Goal: Information Seeking & Learning: Learn about a topic

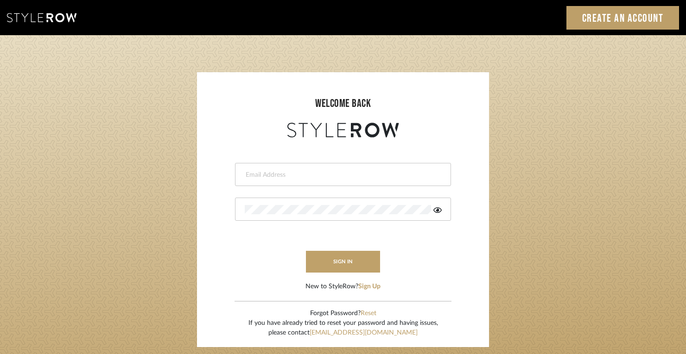
click at [331, 171] on input "email" at bounding box center [342, 174] width 194 height 9
click at [271, 178] on input "email" at bounding box center [342, 174] width 194 height 9
type input "srtennyson01@gmail.com"
drag, startPoint x: 335, startPoint y: 261, endPoint x: 346, endPoint y: 261, distance: 11.6
click at [334, 262] on button "sign in" at bounding box center [343, 262] width 74 height 22
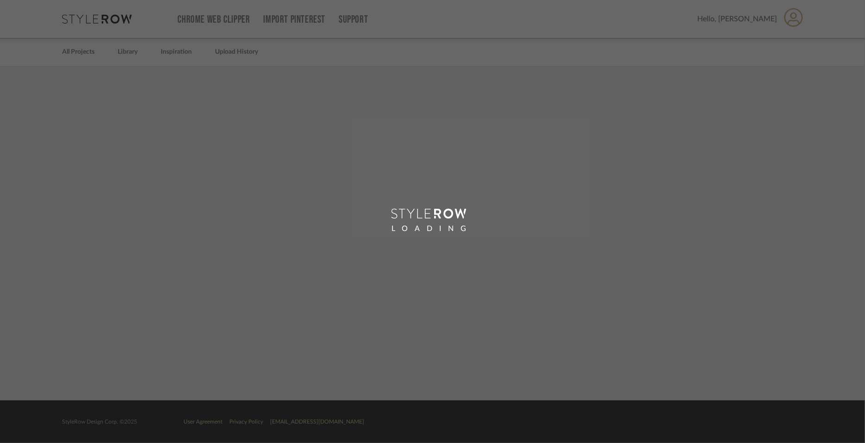
click at [525, 325] on div "LOADING" at bounding box center [432, 221] width 865 height 443
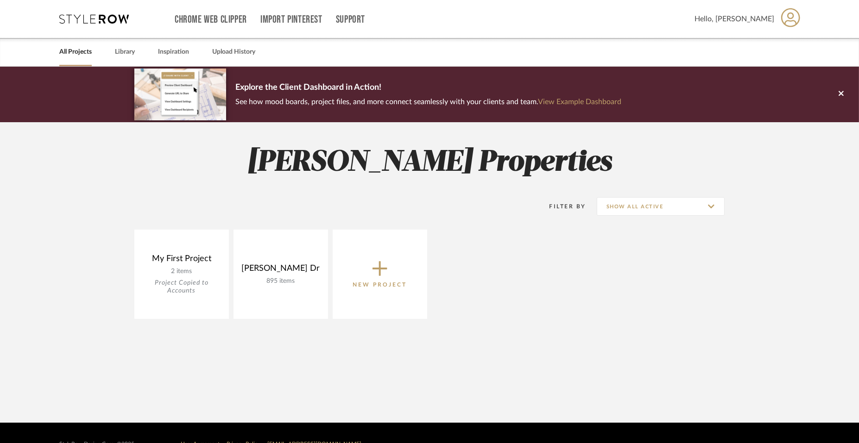
drag, startPoint x: 0, startPoint y: 0, endPoint x: 525, endPoint y: 325, distance: 617.4
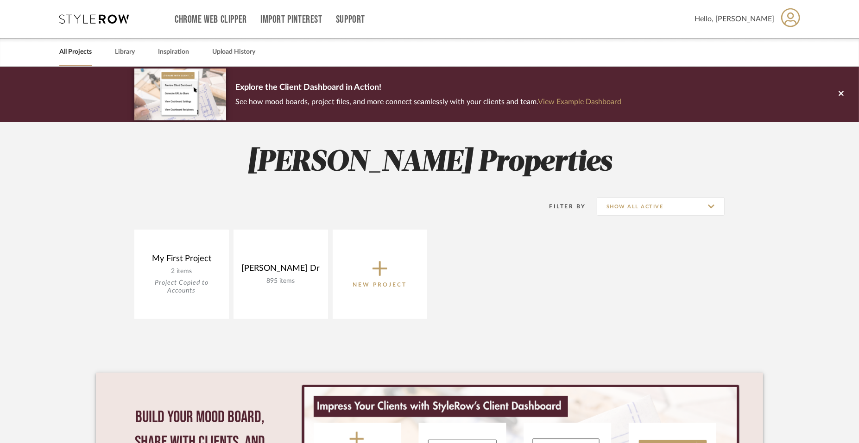
click at [525, 325] on div "[PERSON_NAME] Properties Filter By Show All Active My First Project 2 items Pro…" at bounding box center [429, 348] width 667 height 453
click at [241, 52] on link "Upload History" at bounding box center [233, 52] width 43 height 13
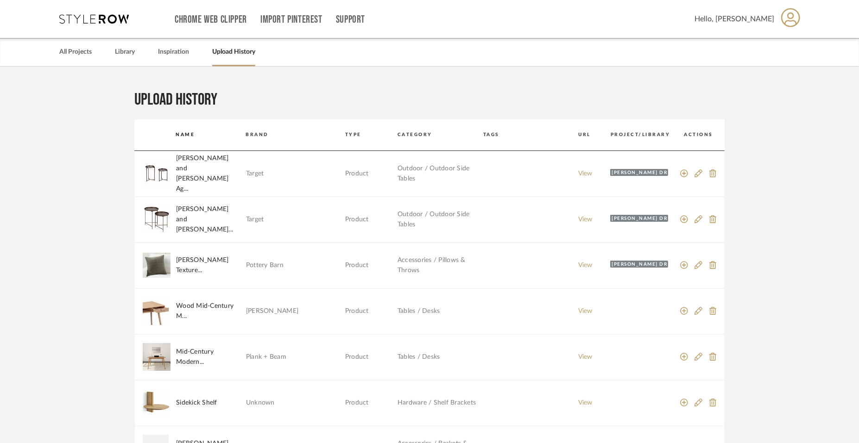
click at [477, 246] on mat-row "[PERSON_NAME] Texture... Pottery Barn Product Accessories / Pillows & Throws Vi…" at bounding box center [429, 266] width 590 height 46
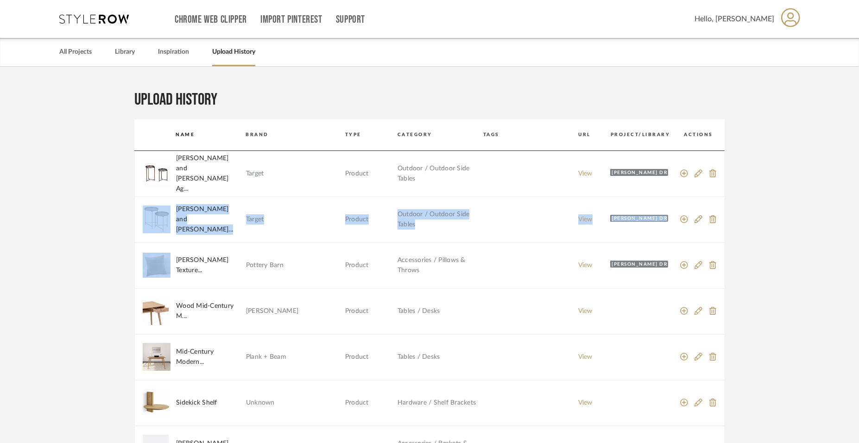
drag, startPoint x: 102, startPoint y: 252, endPoint x: 19, endPoint y: 264, distance: 84.7
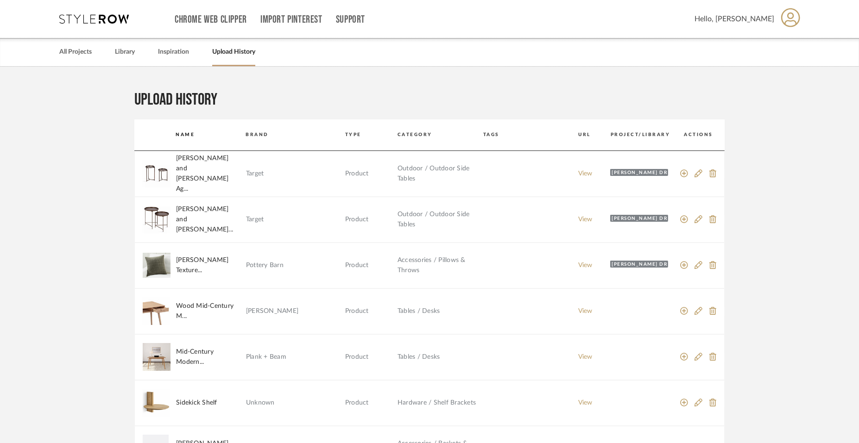
click at [526, 269] on mat-row "[PERSON_NAME] Texture... Pottery Barn Product Accessories / Pillows & Throws Vi…" at bounding box center [429, 266] width 590 height 46
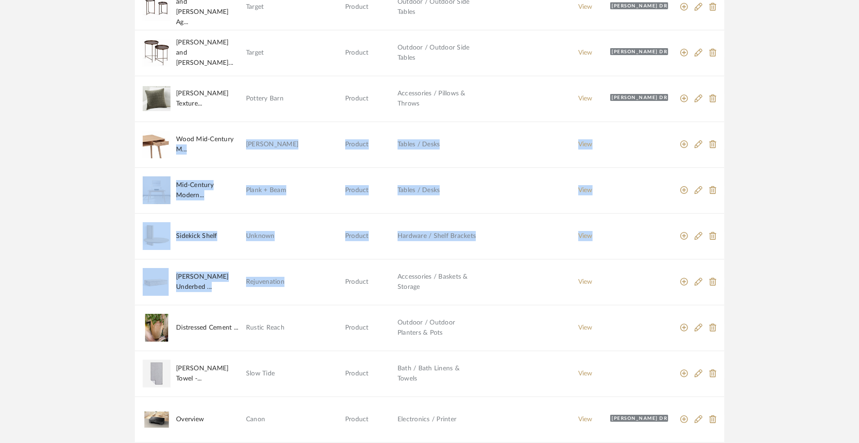
scroll to position [174, 0]
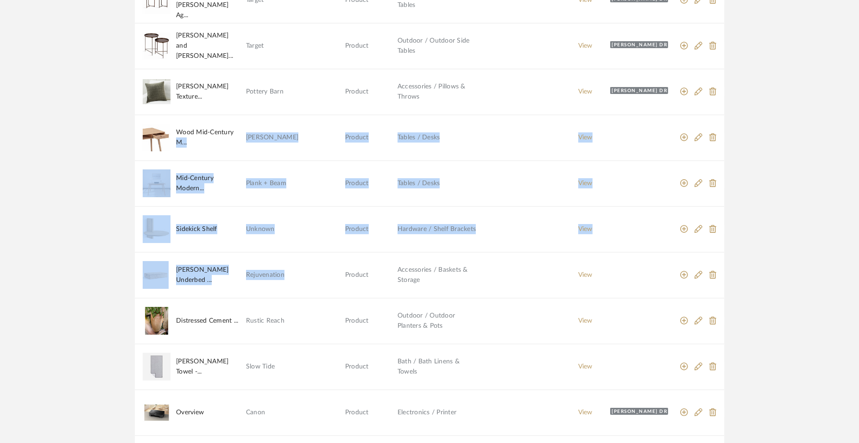
drag, startPoint x: 233, startPoint y: 297, endPoint x: 292, endPoint y: 288, distance: 59.6
click at [292, 288] on mat-table "Name Brand Type Category Tags Url Project/Library Actions [PERSON_NAME] and [PE…" at bounding box center [429, 420] width 590 height 949
click at [482, 180] on td "Tables / Desks" at bounding box center [440, 183] width 86 height 10
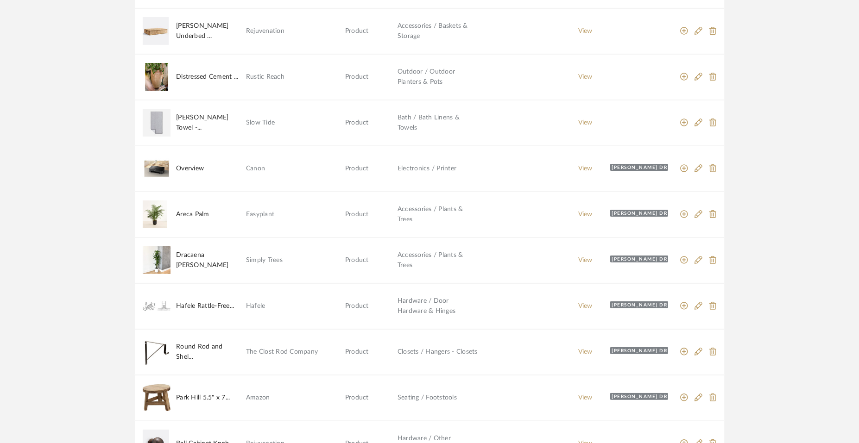
scroll to position [521, 0]
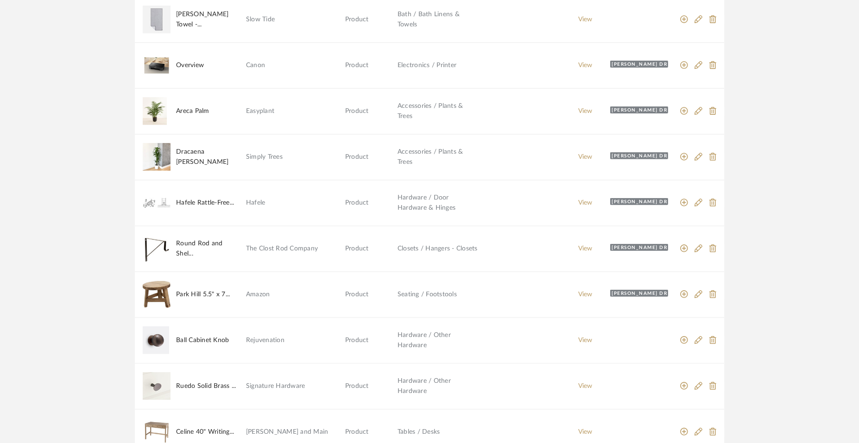
click at [489, 174] on mat-table "Name Brand Type Category Tags Url Project/Library Actions [PERSON_NAME] and [PE…" at bounding box center [429, 72] width 590 height 949
click at [489, 174] on mat-row "Dracaena [PERSON_NAME] Simply Trees Product Accessories / Plants & Trees View […" at bounding box center [429, 157] width 590 height 46
click at [486, 175] on mat-row "Dracaena [PERSON_NAME] Simply Trees Product Accessories / Plants & Trees View […" at bounding box center [429, 157] width 590 height 46
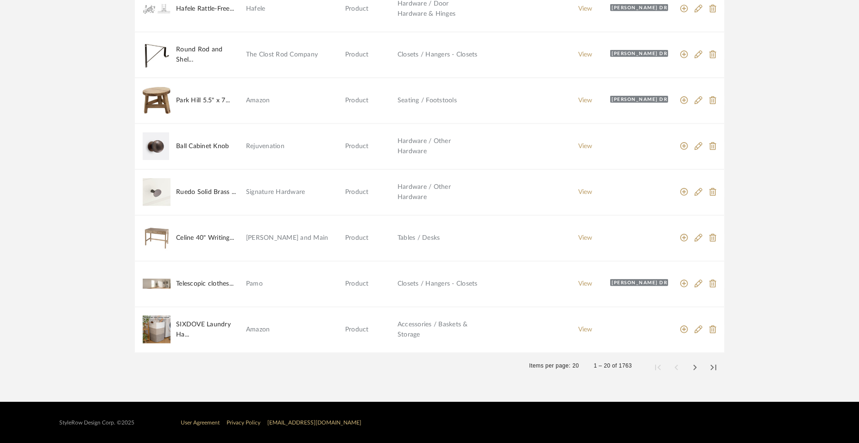
scroll to position [716, 0]
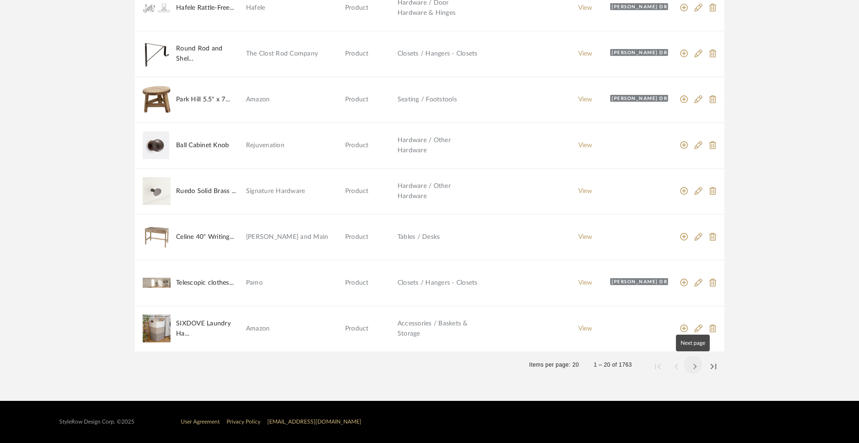
click at [690, 364] on span "Next page" at bounding box center [693, 365] width 22 height 22
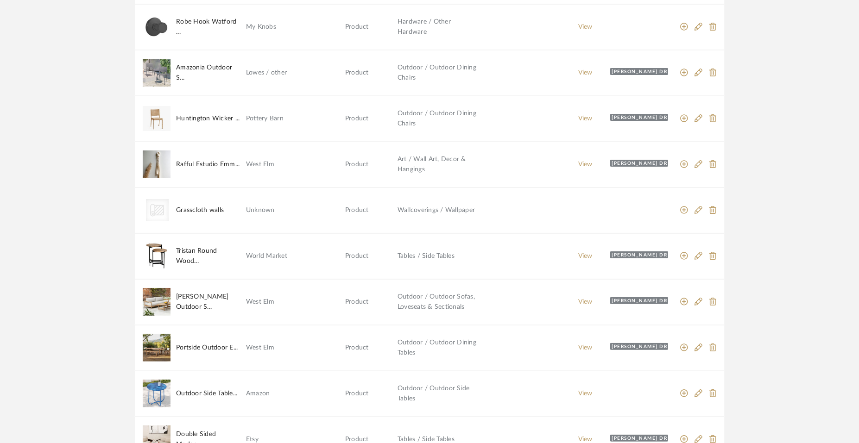
scroll to position [21, 0]
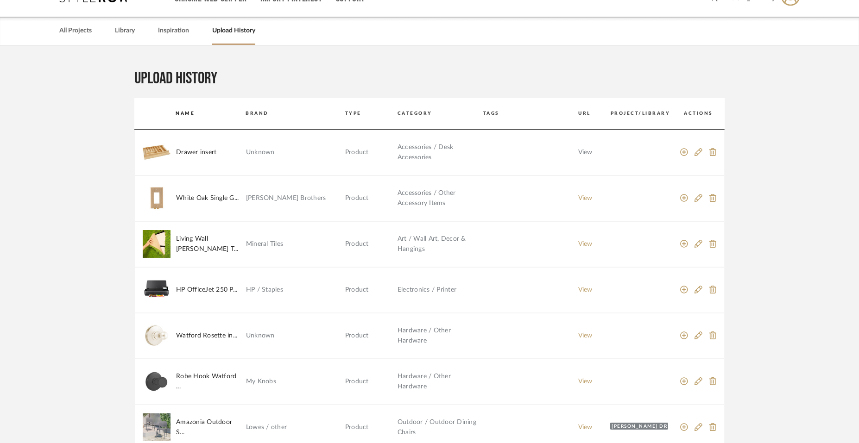
click at [579, 152] on link "View" at bounding box center [585, 152] width 14 height 6
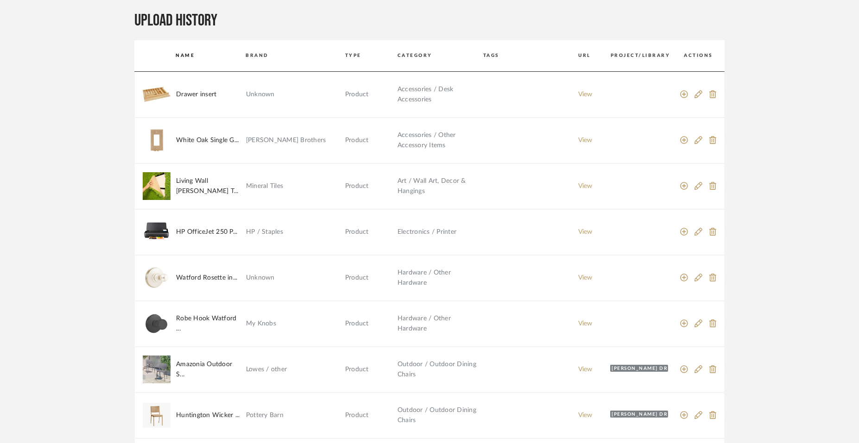
click at [345, 245] on mat-row "HP OfficeJet 250 P... HP / Staples Product Electronics / Printer View" at bounding box center [429, 232] width 590 height 46
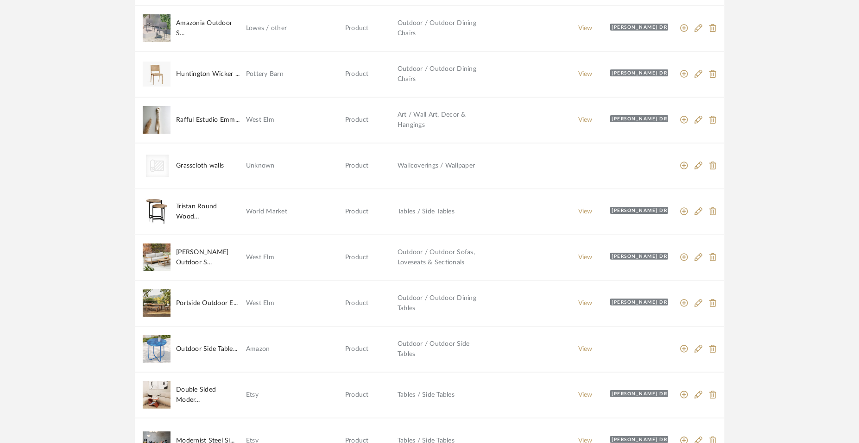
scroll to position [427, 0]
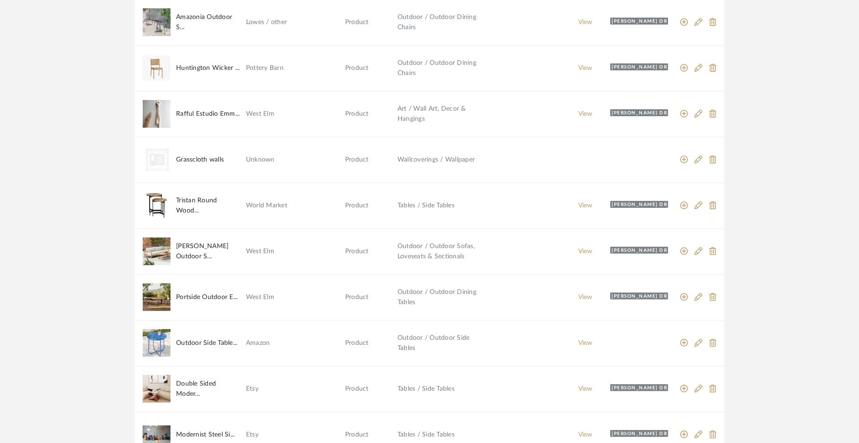
click at [337, 243] on mat-row "[PERSON_NAME] Outdoor S... West Elm Product Outdoor / Outdoor Sofas, Loveseats …" at bounding box center [429, 252] width 590 height 46
click at [335, 244] on mat-row "[PERSON_NAME] Outdoor S... West Elm Product Outdoor / Outdoor Sofas, Loveseats …" at bounding box center [429, 252] width 590 height 46
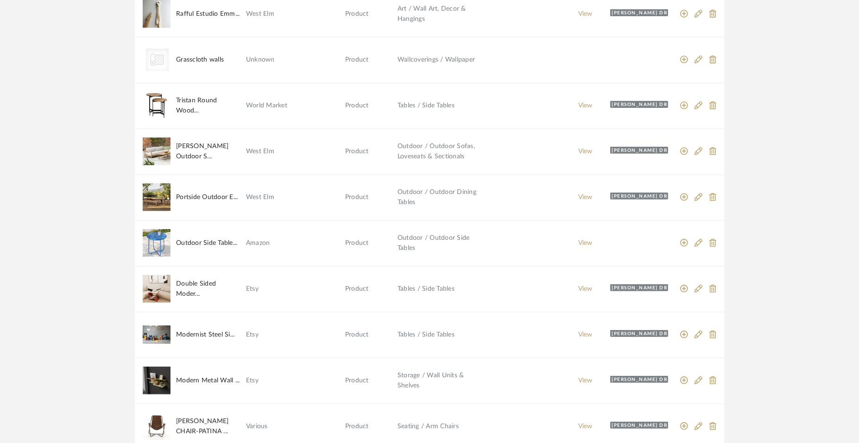
scroll to position [542, 0]
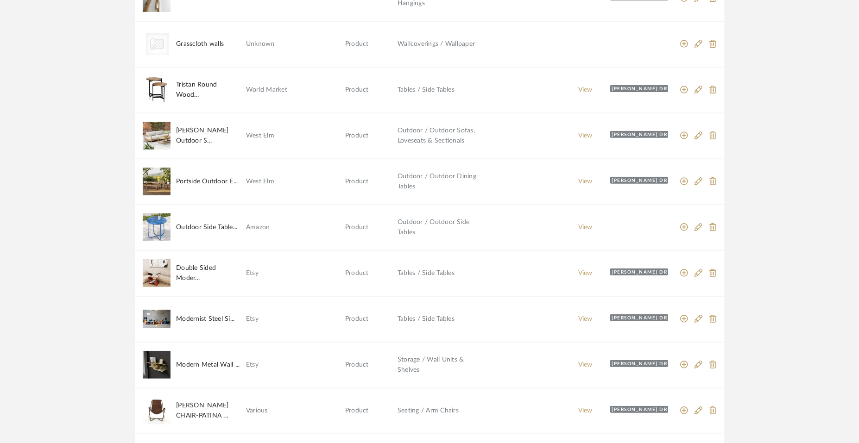
click at [118, 348] on upload-history "Upload history Name Brand Type Category Tags Url Project/Library Actions Drawer…" at bounding box center [429, 49] width 667 height 1004
click at [115, 348] on upload-history "Upload history Name Brand Type Category Tags Url Project/Library Actions Drawer…" at bounding box center [429, 49] width 667 height 1004
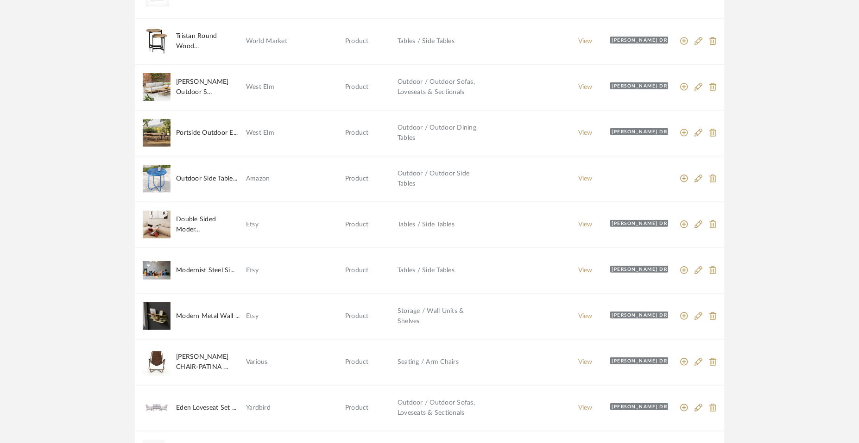
scroll to position [658, 0]
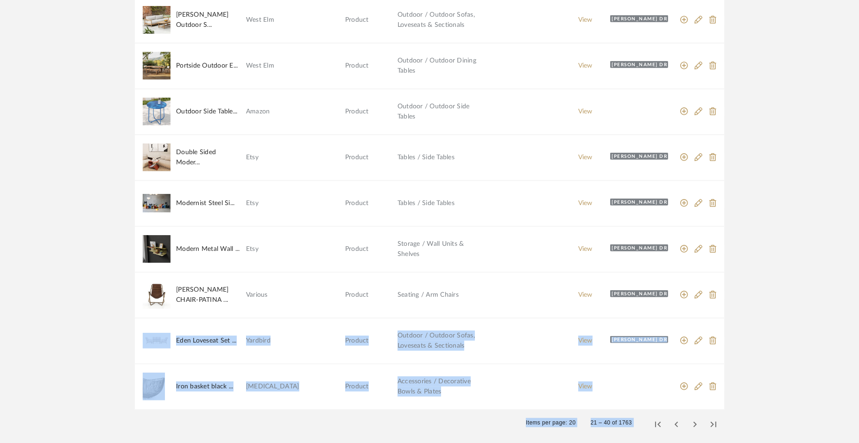
drag, startPoint x: 115, startPoint y: 348, endPoint x: 278, endPoint y: 470, distance: 203.3
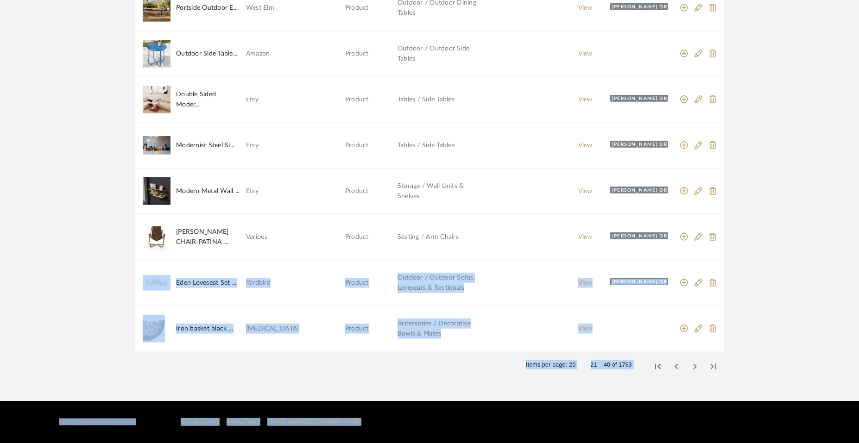
click at [283, 365] on div "Items per page: 20 21 – 40 of 1763" at bounding box center [429, 365] width 590 height 26
click at [694, 364] on span "Next page" at bounding box center [693, 365] width 22 height 22
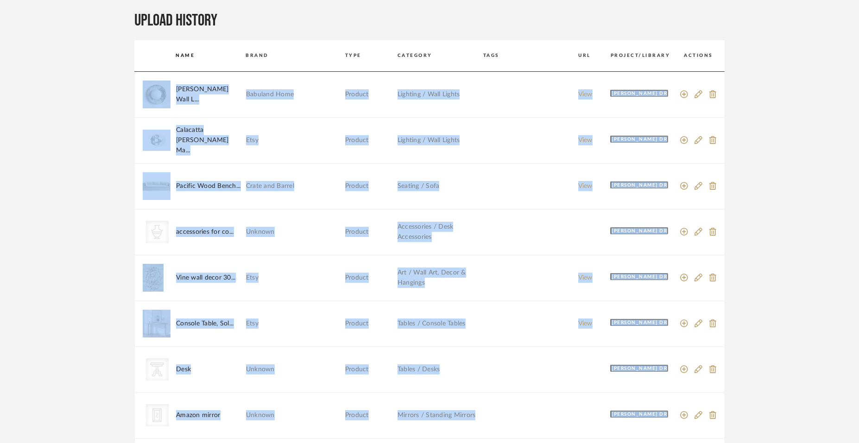
scroll to position [0, 0]
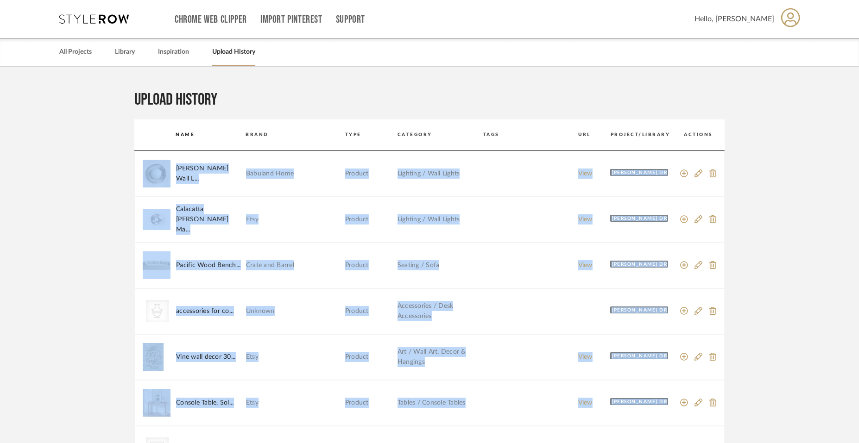
click at [506, 153] on mat-row "[PERSON_NAME] Wall L... Babuland Home Product Lighting / Wall Lights View [PERS…" at bounding box center [429, 174] width 590 height 46
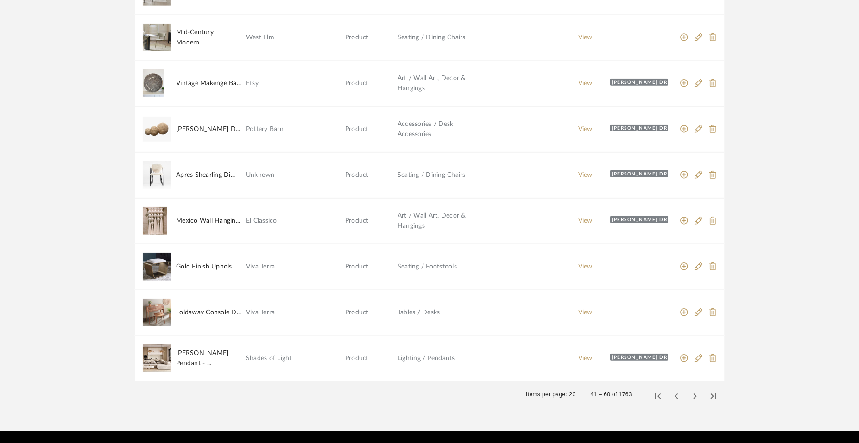
scroll to position [716, 0]
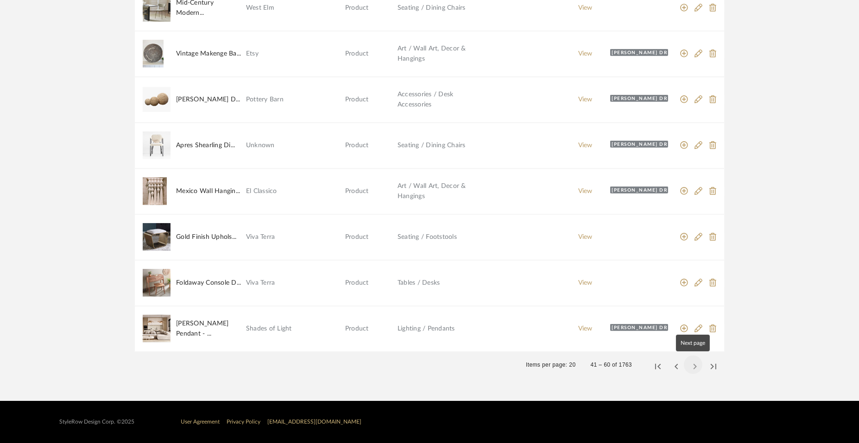
click at [692, 369] on span "Next page" at bounding box center [693, 365] width 22 height 22
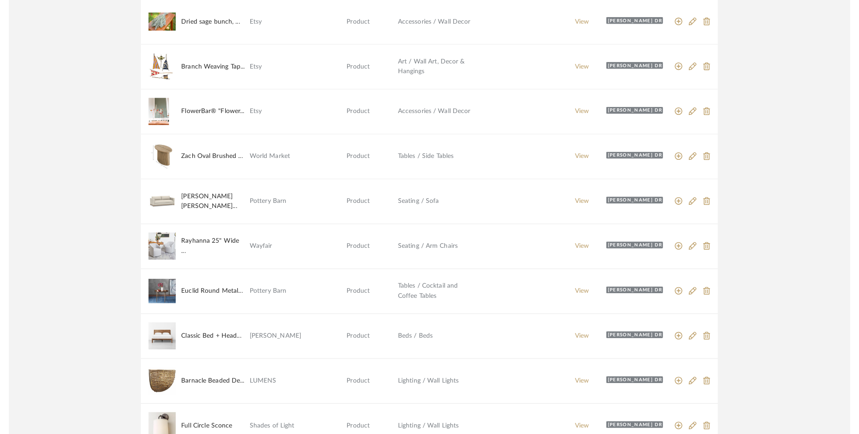
scroll to position [0, 0]
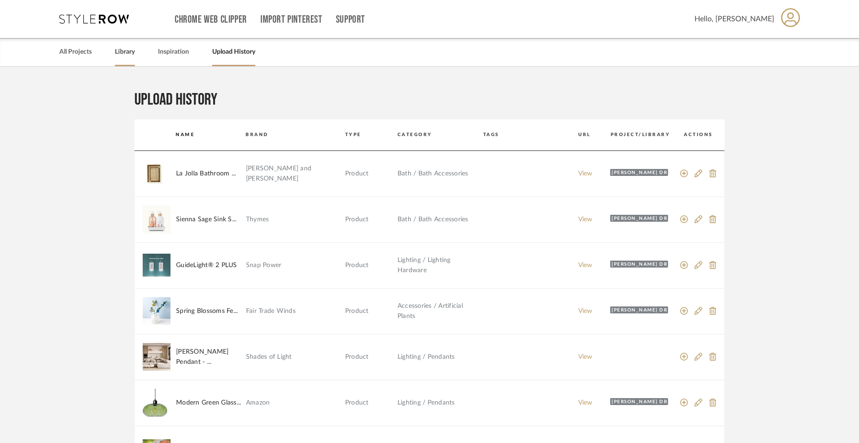
click at [119, 53] on link "Library" at bounding box center [125, 52] width 20 height 13
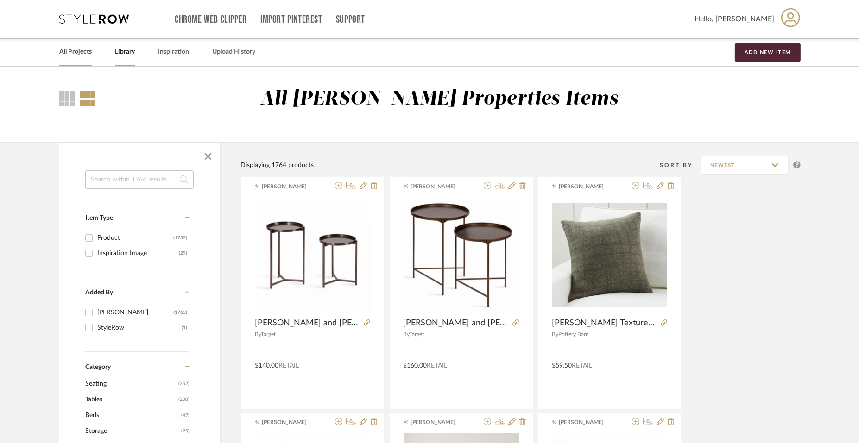
click at [88, 54] on link "All Projects" at bounding box center [75, 52] width 32 height 13
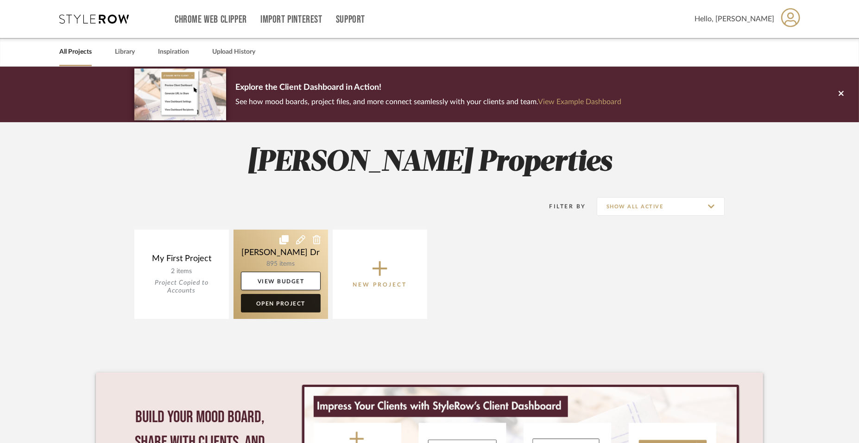
drag, startPoint x: 283, startPoint y: 306, endPoint x: 290, endPoint y: 302, distance: 8.5
click at [283, 305] on link "Open Project" at bounding box center [281, 303] width 80 height 19
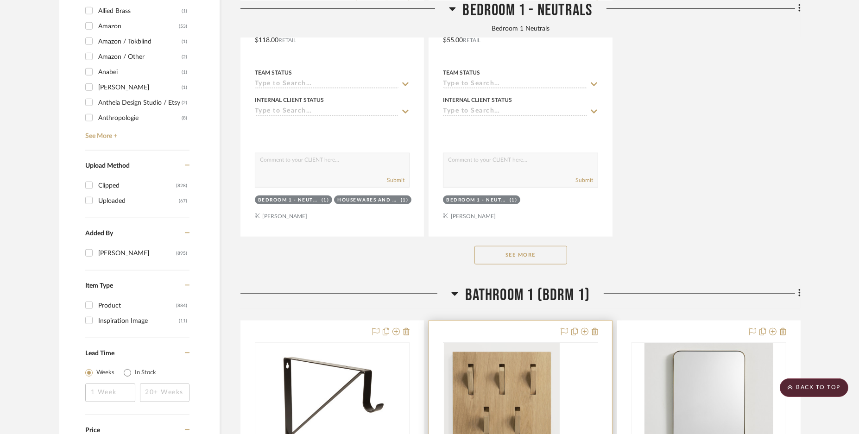
scroll to position [1332, 0]
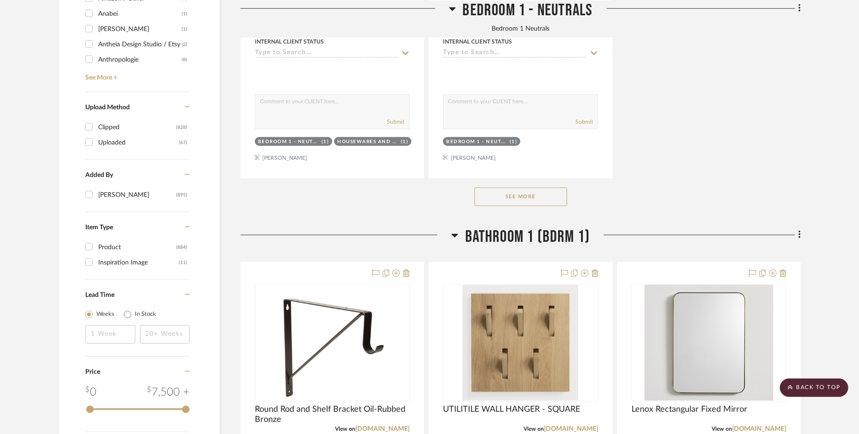
click at [505, 197] on button "See More" at bounding box center [520, 197] width 93 height 19
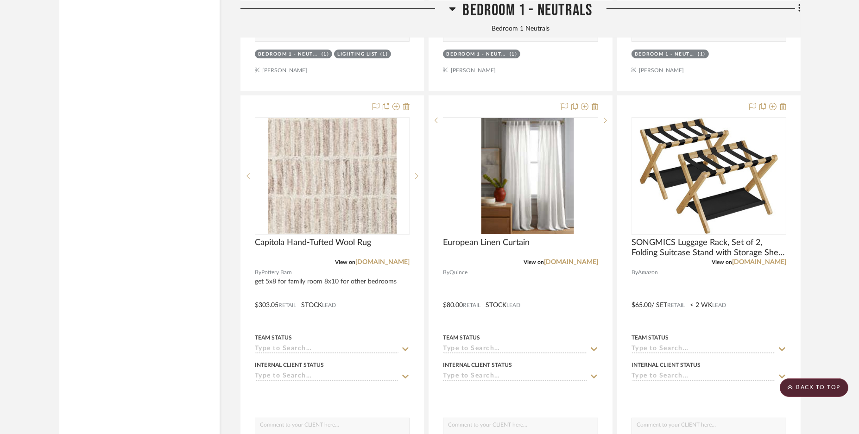
scroll to position [5558, 0]
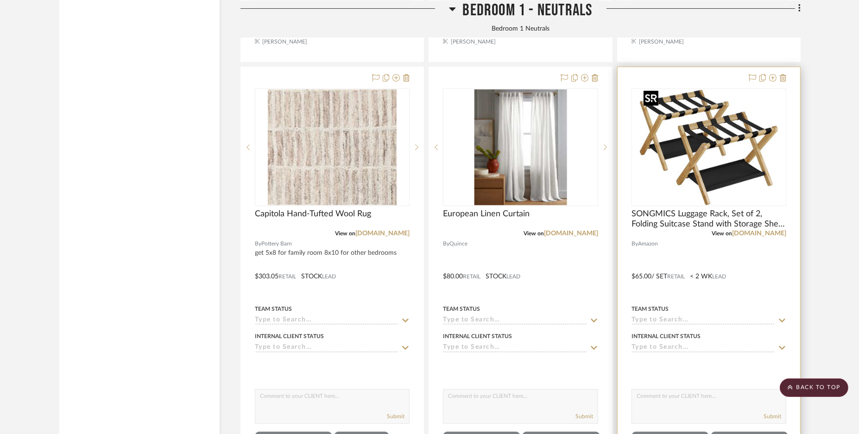
click at [716, 172] on img "0" at bounding box center [709, 147] width 138 height 116
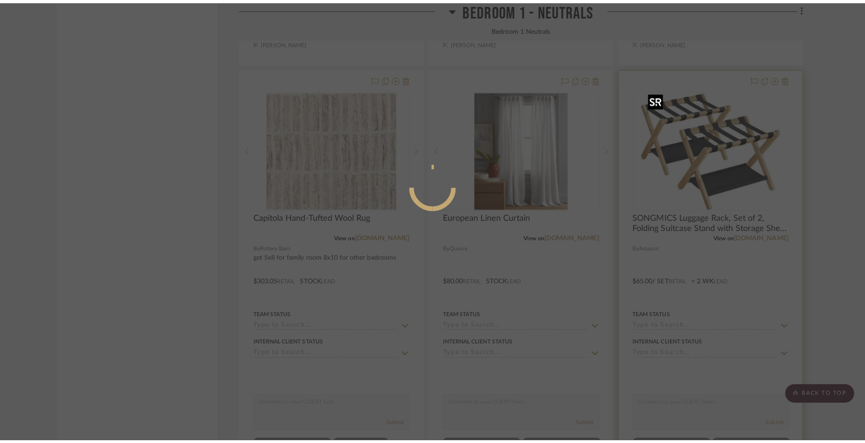
scroll to position [0, 0]
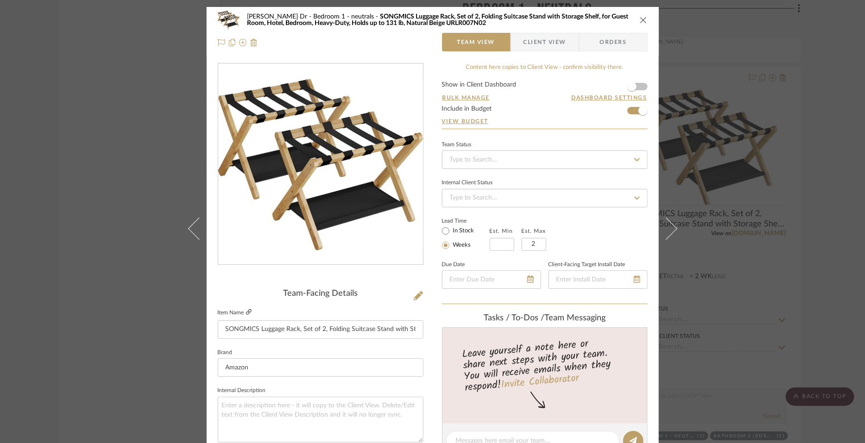
click at [246, 314] on icon at bounding box center [249, 312] width 6 height 6
click at [640, 19] on icon "close" at bounding box center [643, 19] width 7 height 7
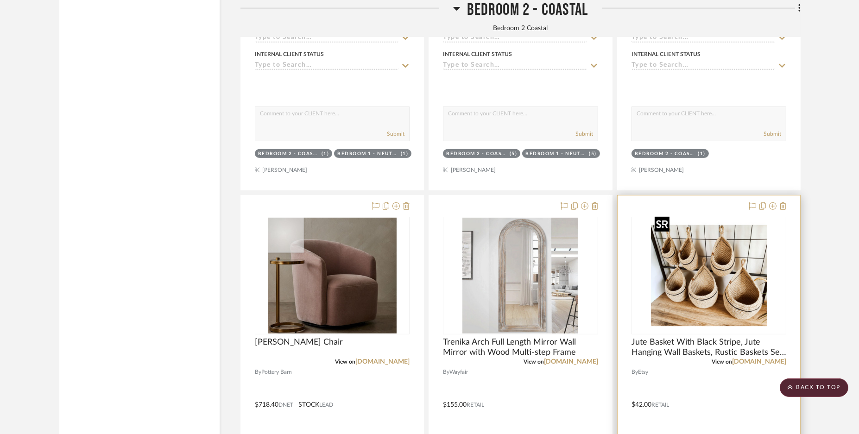
scroll to position [11117, 0]
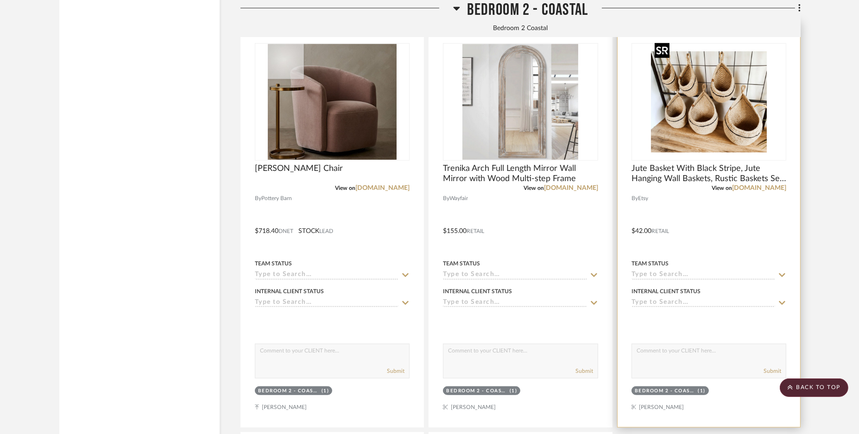
click at [716, 113] on img "0" at bounding box center [709, 102] width 116 height 116
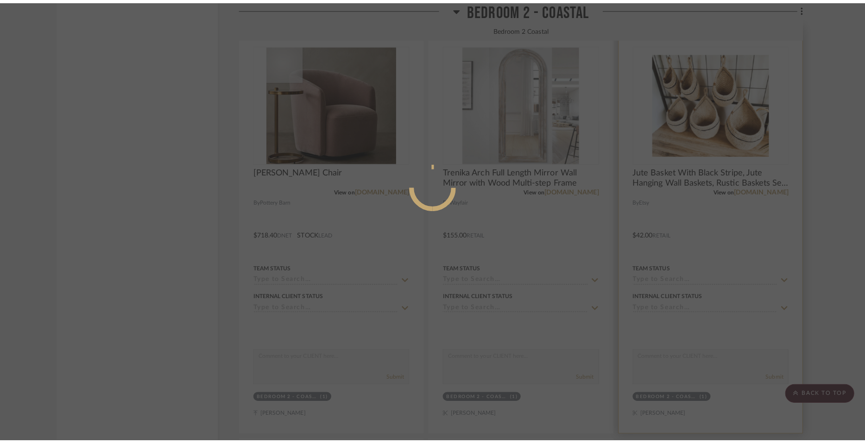
scroll to position [0, 0]
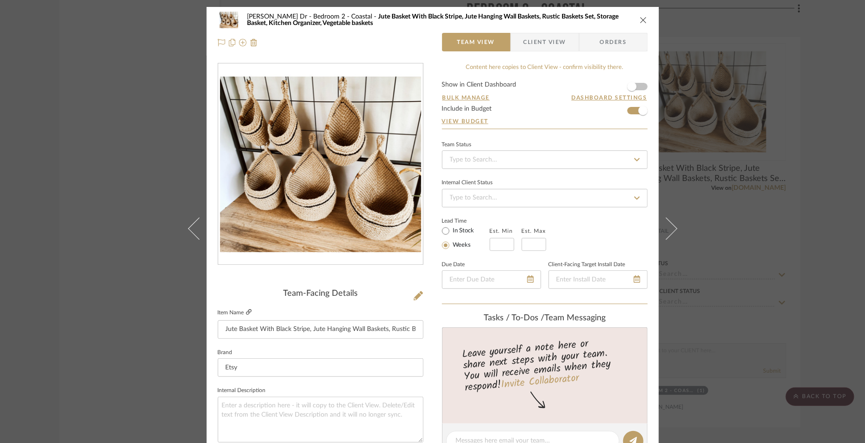
click at [247, 314] on icon at bounding box center [249, 312] width 6 height 6
click at [635, 19] on div "[PERSON_NAME] Dr Bedroom 2 - Coastal Jute Basket With Black Stripe, Jute Hangin…" at bounding box center [433, 20] width 430 height 19
click at [640, 20] on icon "close" at bounding box center [643, 19] width 7 height 7
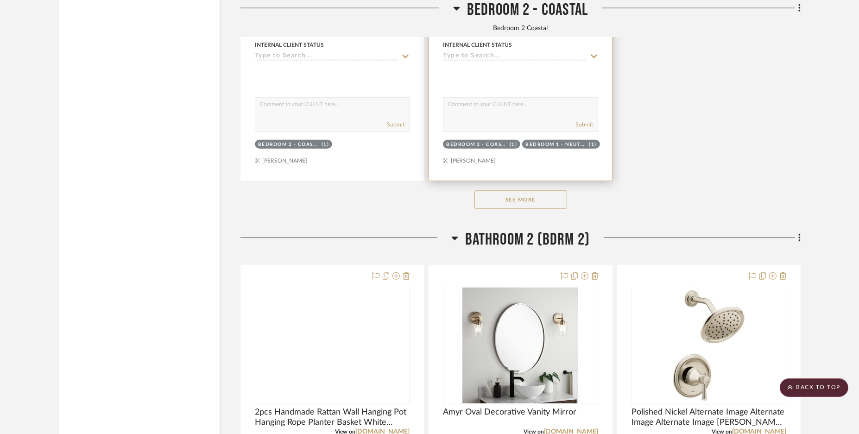
scroll to position [11695, 0]
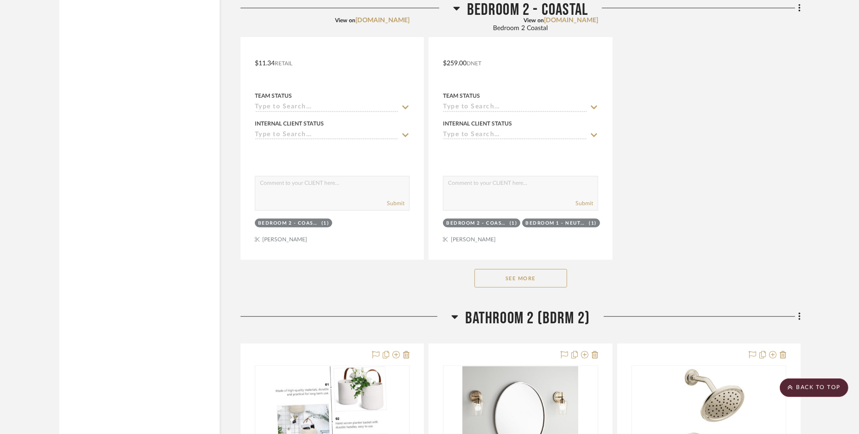
click at [525, 275] on button "See More" at bounding box center [520, 278] width 93 height 19
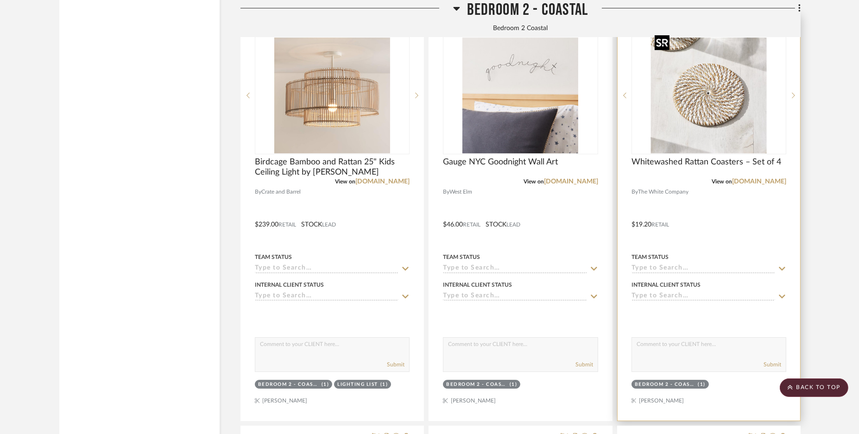
scroll to position [14880, 0]
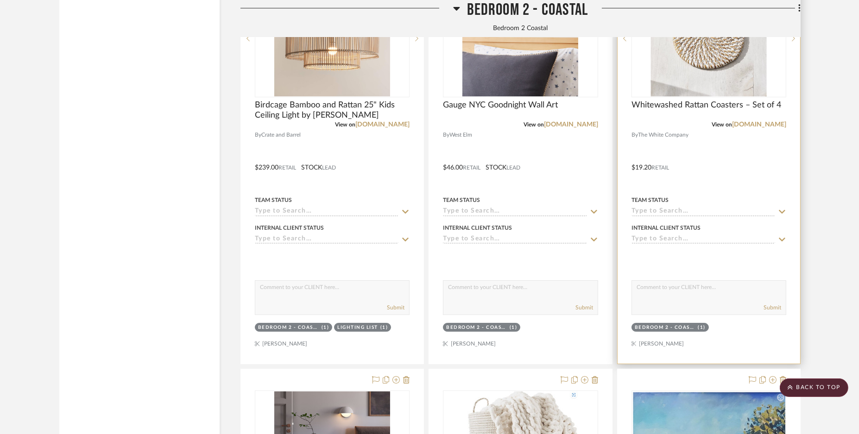
click at [693, 71] on img "0" at bounding box center [709, 39] width 116 height 116
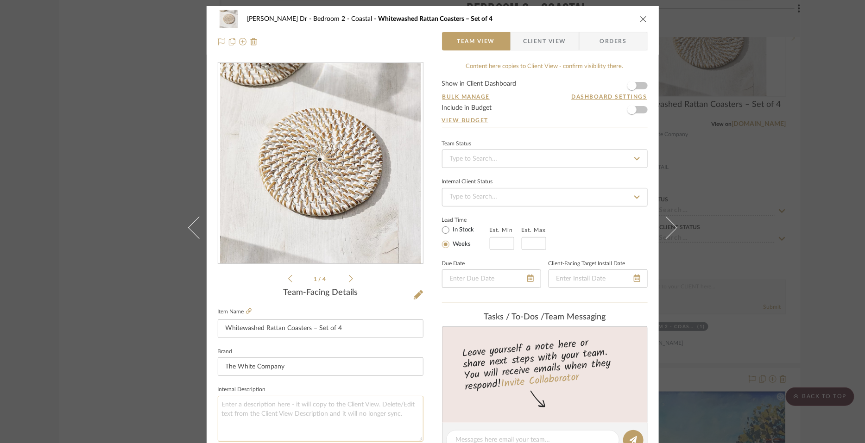
scroll to position [0, 0]
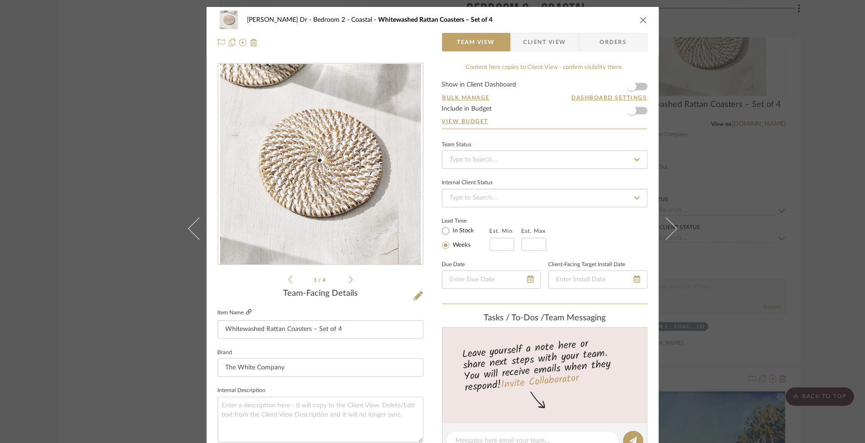
click at [248, 313] on icon at bounding box center [249, 312] width 6 height 6
click at [640, 19] on icon "close" at bounding box center [643, 19] width 7 height 7
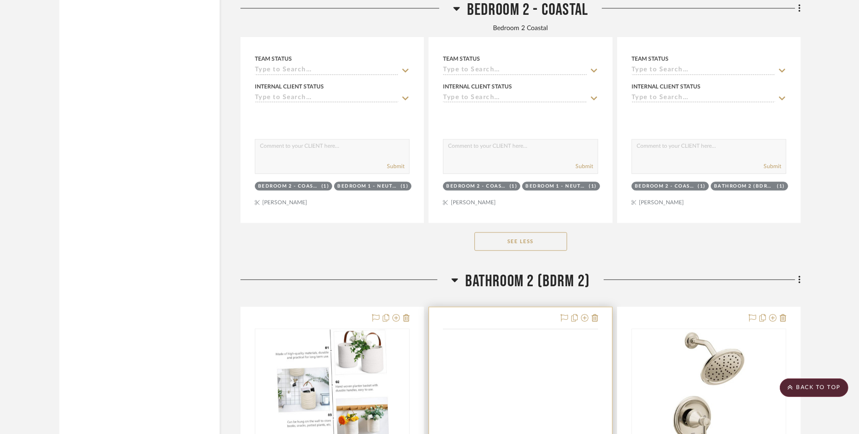
scroll to position [18759, 0]
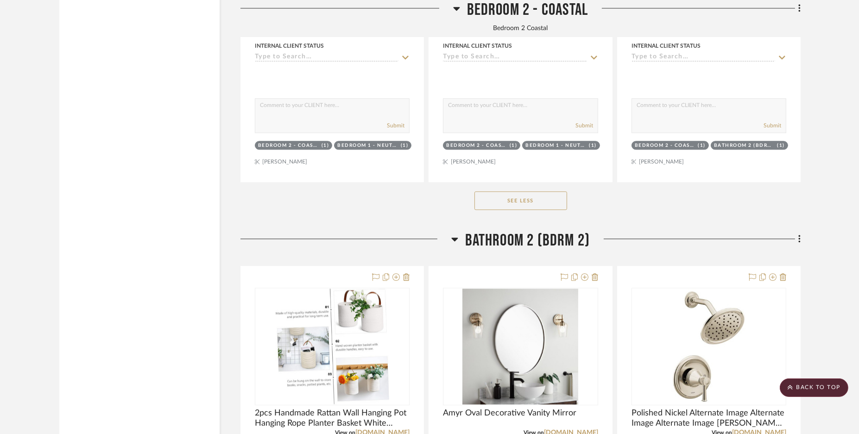
click at [519, 195] on button "See Less" at bounding box center [520, 200] width 93 height 19
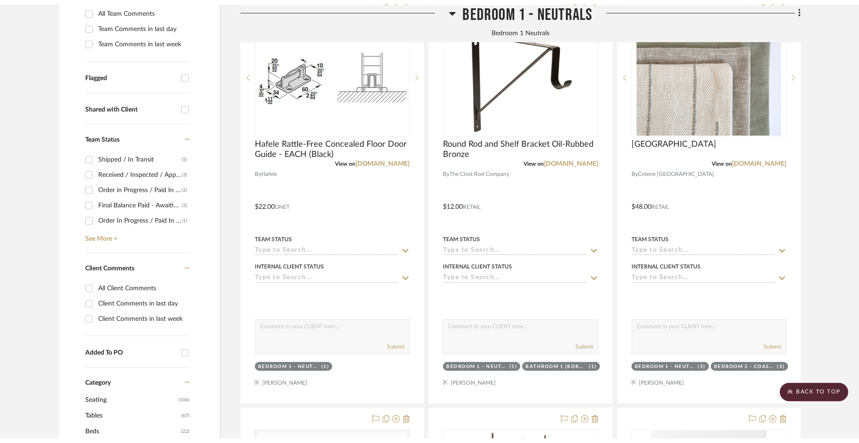
scroll to position [0, 0]
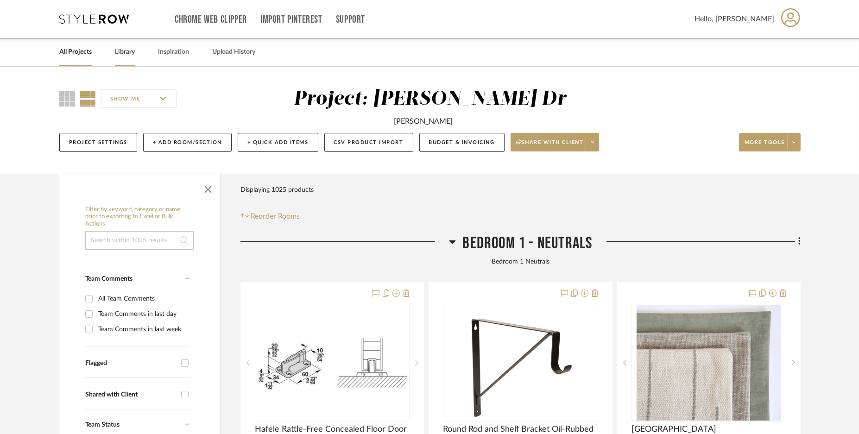
click at [127, 52] on link "Library" at bounding box center [125, 52] width 20 height 13
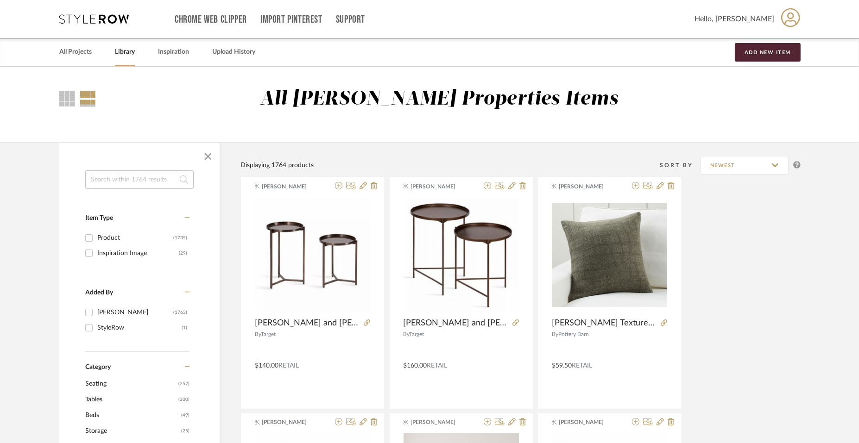
click at [146, 177] on input at bounding box center [139, 179] width 108 height 19
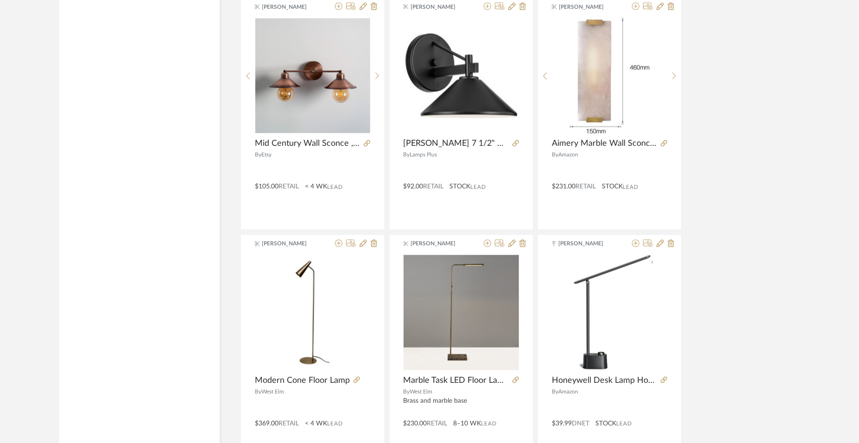
scroll to position [2663, 0]
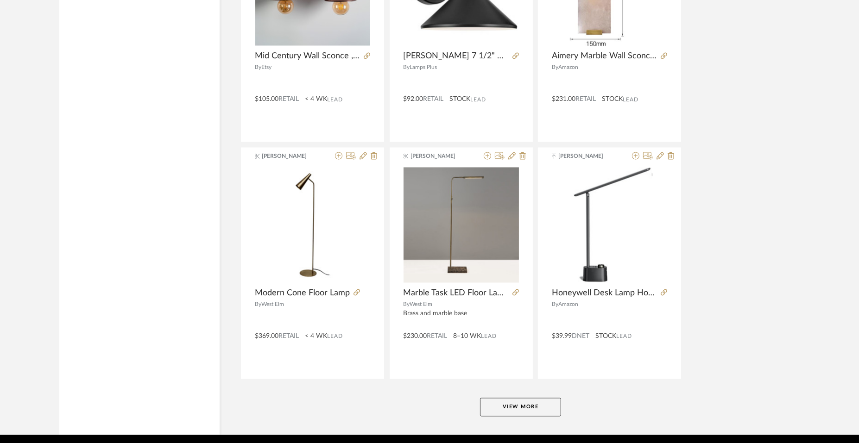
click at [518, 407] on button "View More" at bounding box center [520, 407] width 81 height 19
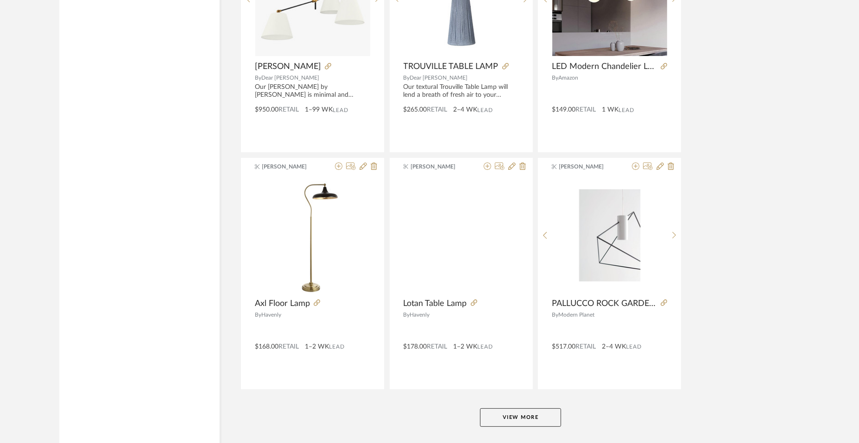
scroll to position [5500, 0]
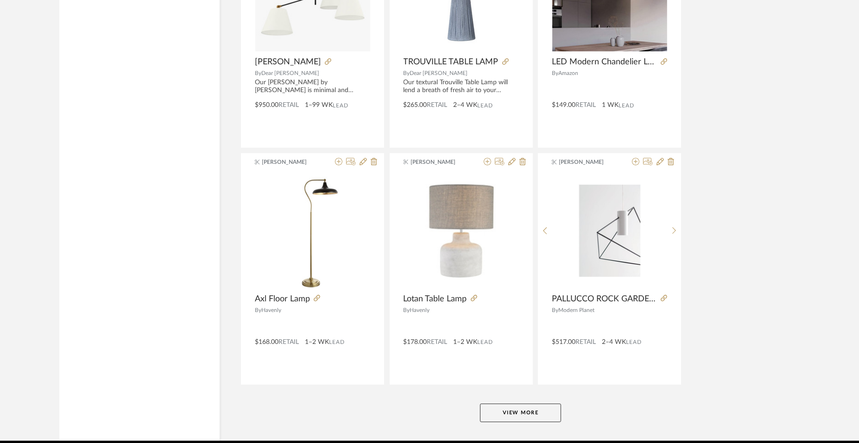
click at [517, 412] on button "View More" at bounding box center [520, 413] width 81 height 19
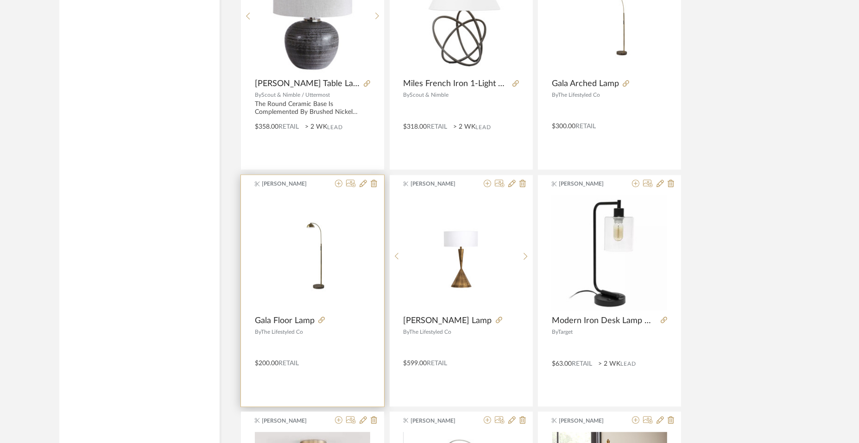
scroll to position [3647, 0]
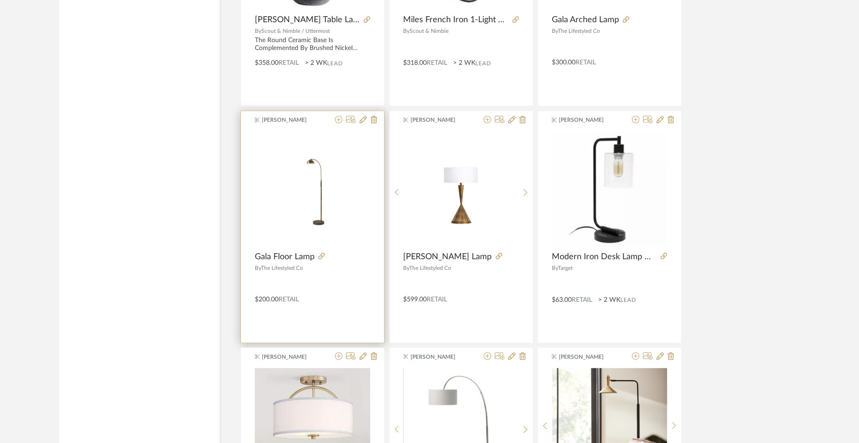
click at [326, 265] on div "By The Lifestyled Co" at bounding box center [312, 268] width 115 height 6
click at [321, 253] on icon at bounding box center [321, 256] width 6 height 6
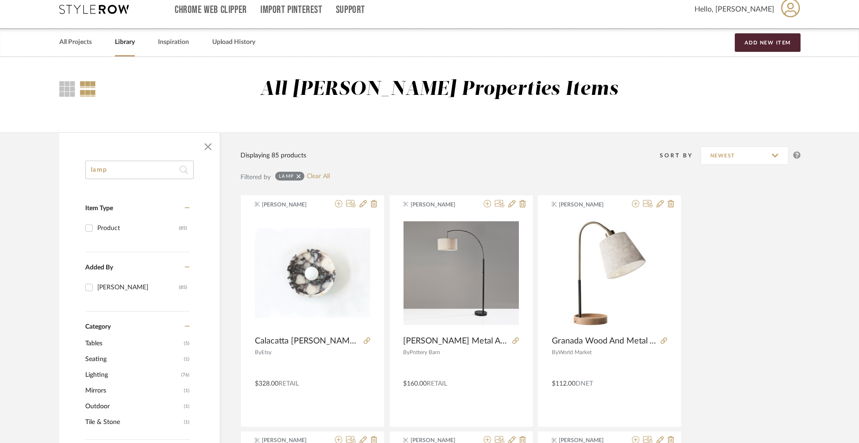
scroll to position [0, 0]
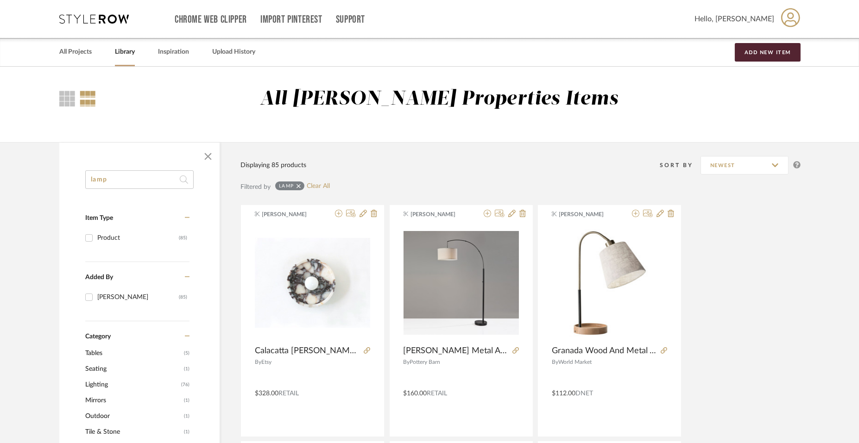
drag, startPoint x: 112, startPoint y: 182, endPoint x: 73, endPoint y: 176, distance: 38.8
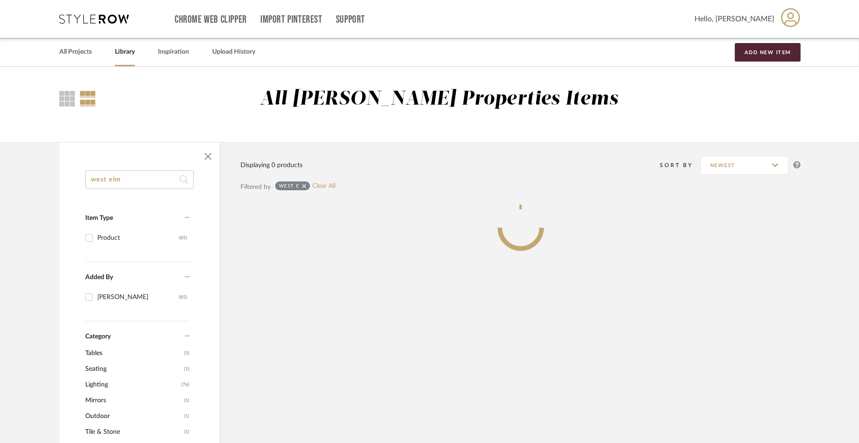
type input "west elm"
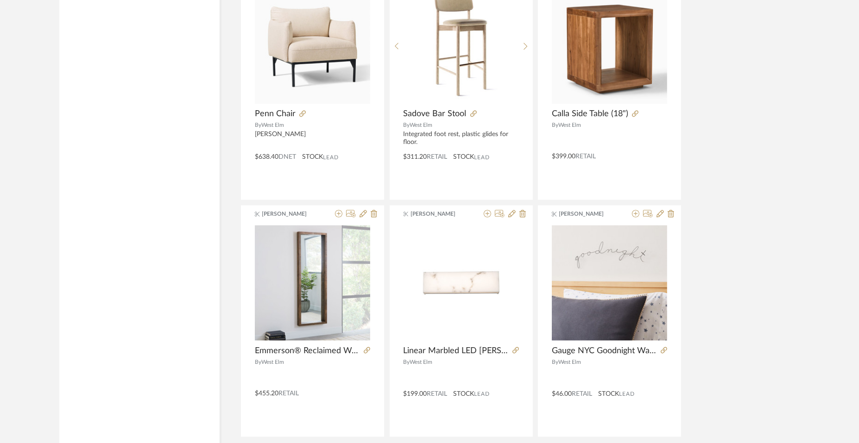
scroll to position [2696, 0]
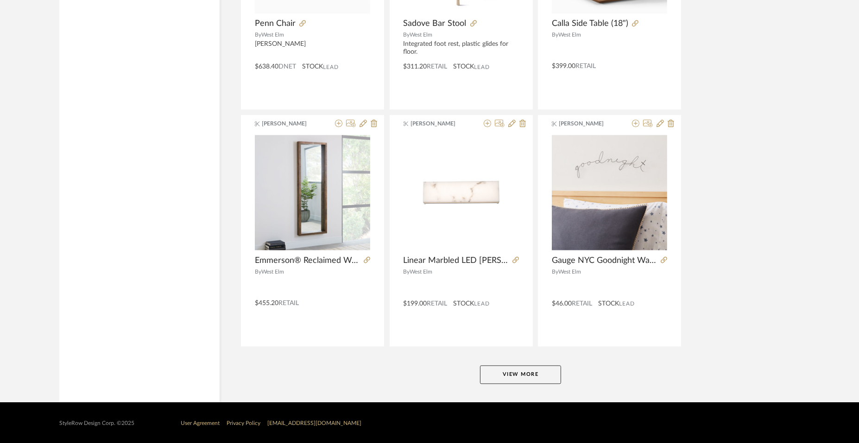
click at [536, 378] on button "View More" at bounding box center [520, 374] width 81 height 19
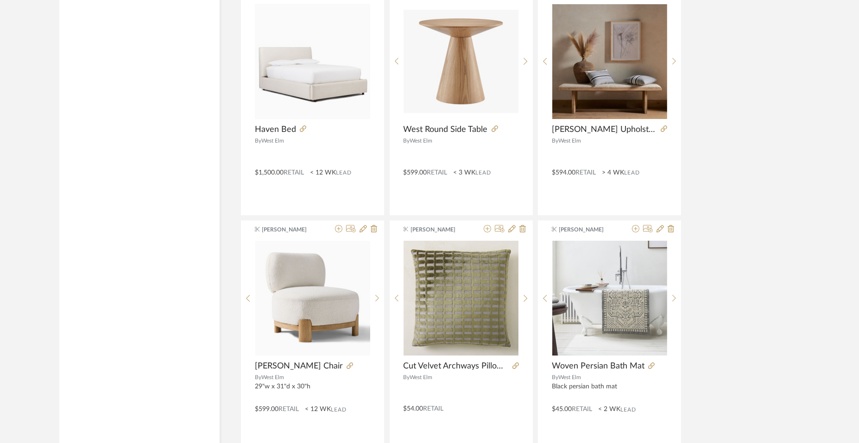
scroll to position [4780, 0]
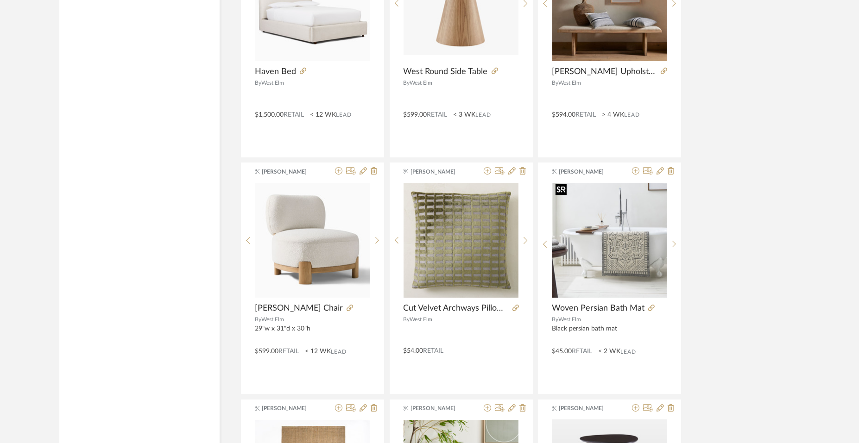
drag, startPoint x: 625, startPoint y: 262, endPoint x: 753, endPoint y: 236, distance: 130.5
drag, startPoint x: 651, startPoint y: 267, endPoint x: 592, endPoint y: 251, distance: 60.7
click at [592, 251] on img "0" at bounding box center [609, 240] width 115 height 115
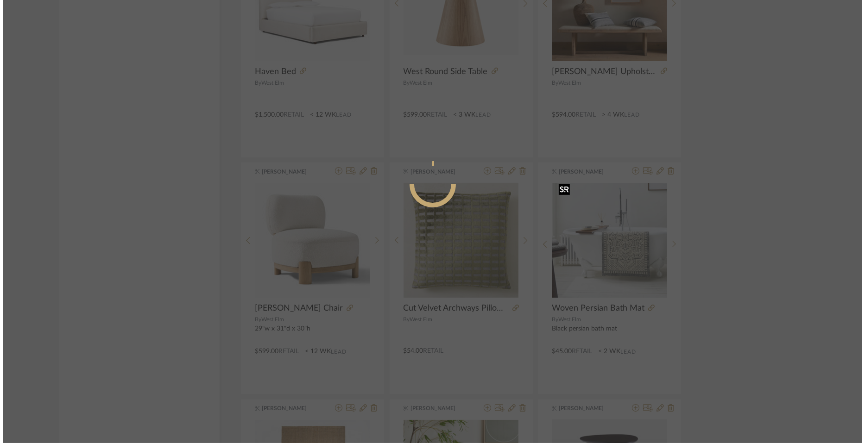
scroll to position [0, 0]
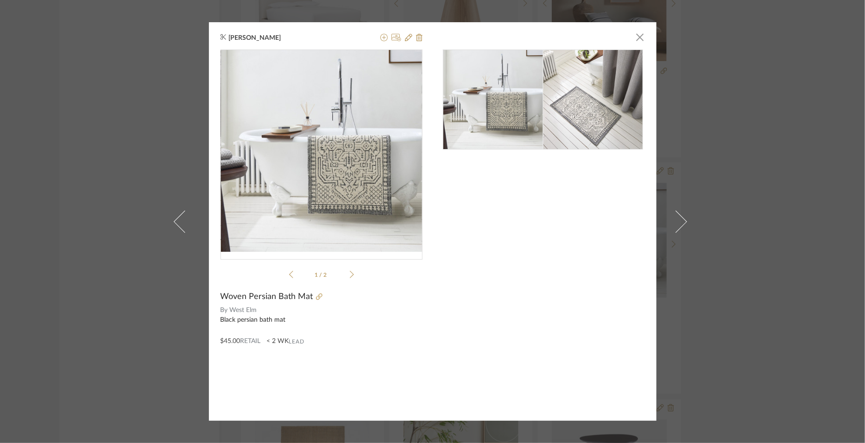
click at [350, 276] on icon at bounding box center [352, 275] width 4 height 8
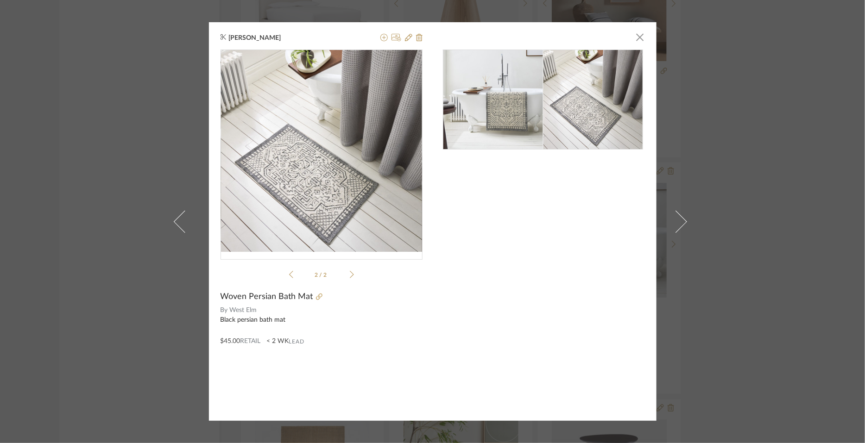
click at [350, 276] on icon at bounding box center [352, 275] width 4 height 8
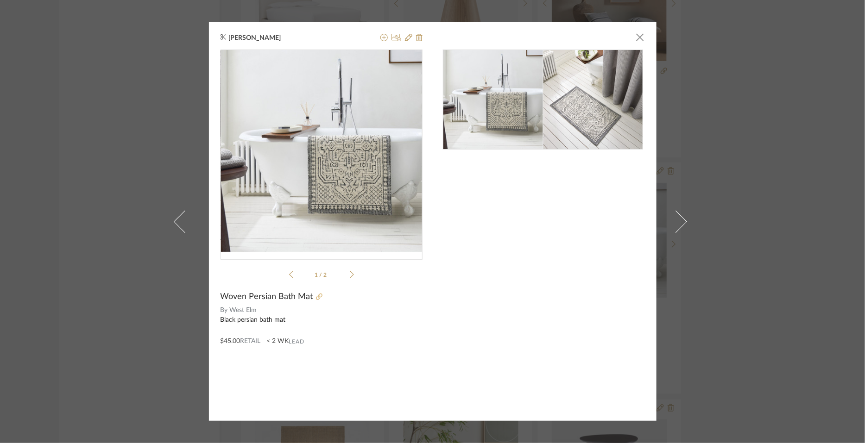
click at [316, 297] on icon at bounding box center [319, 297] width 6 height 6
